Goal: Navigation & Orientation: Find specific page/section

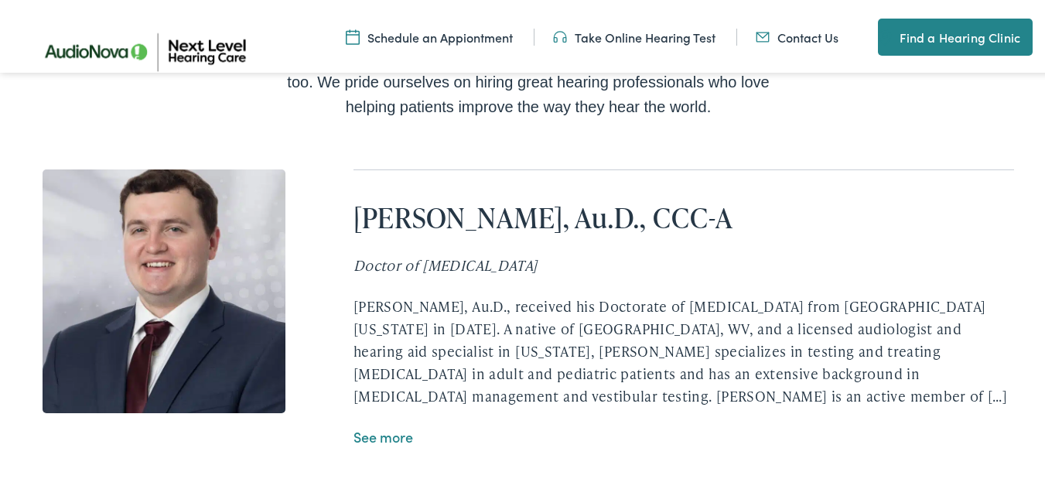
scroll to position [2785, 0]
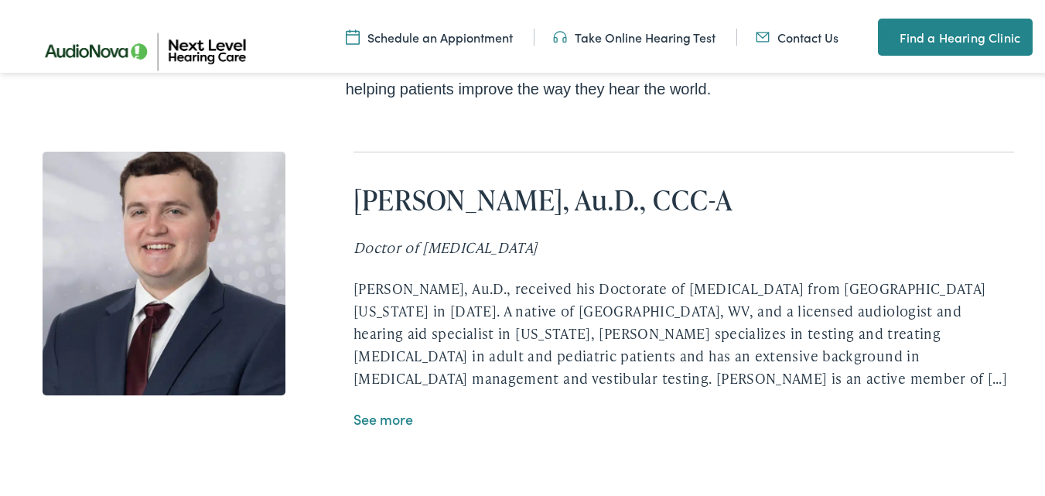
click at [399, 417] on link "See more" at bounding box center [383, 415] width 60 height 19
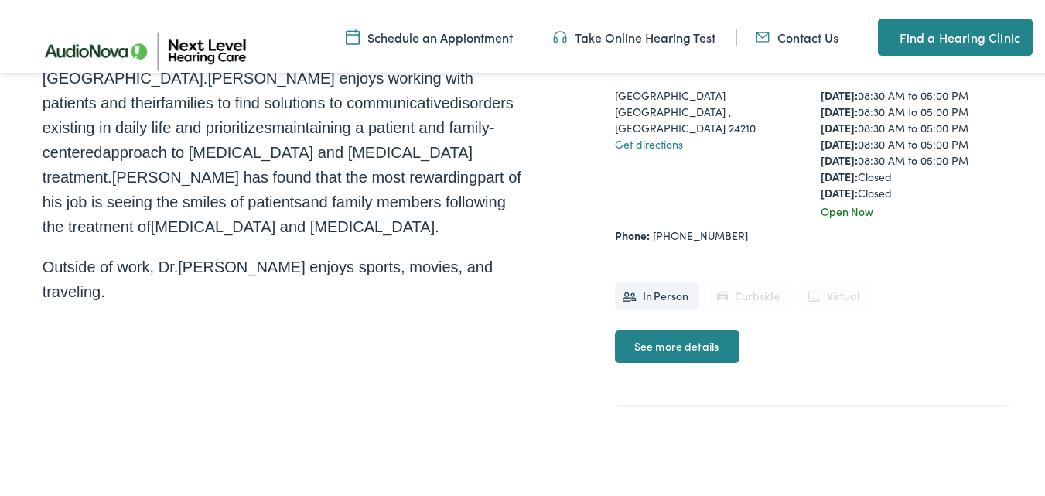
scroll to position [541, 0]
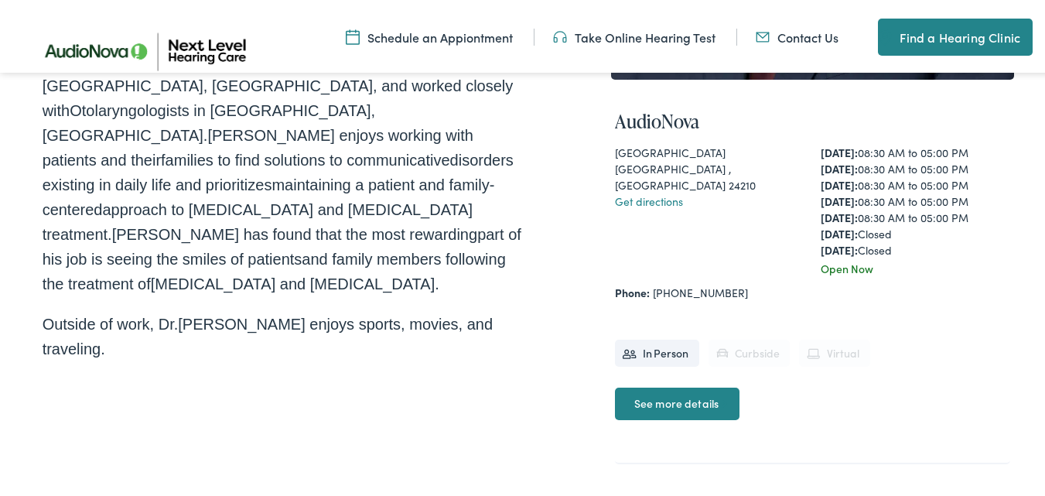
click at [666, 390] on link "See more details" at bounding box center [677, 400] width 125 height 32
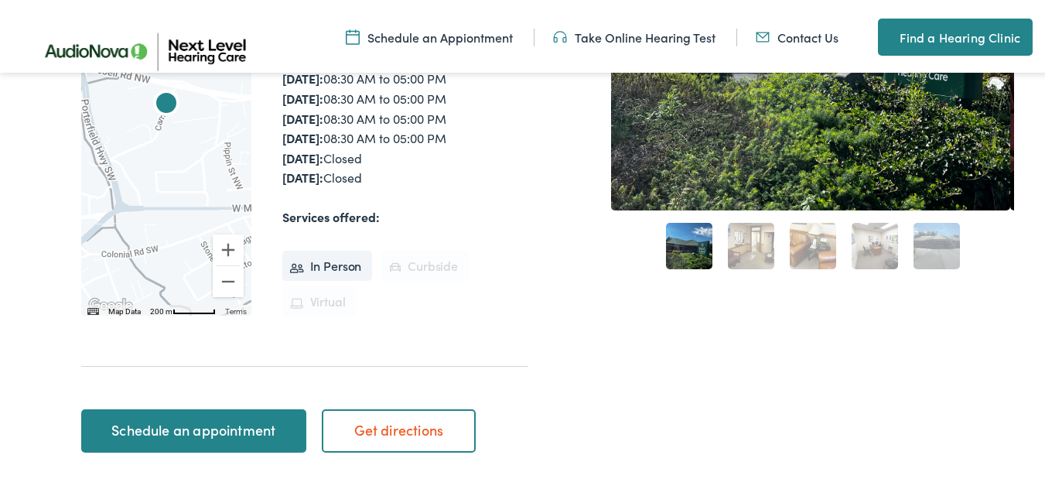
scroll to position [464, 0]
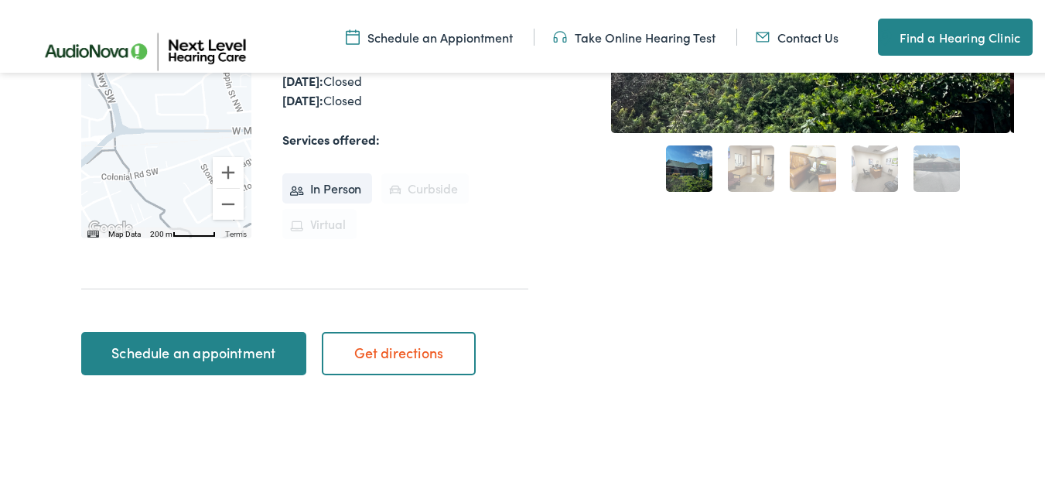
click at [428, 330] on link "Get directions" at bounding box center [399, 350] width 154 height 43
